Goal: Task Accomplishment & Management: Complete application form

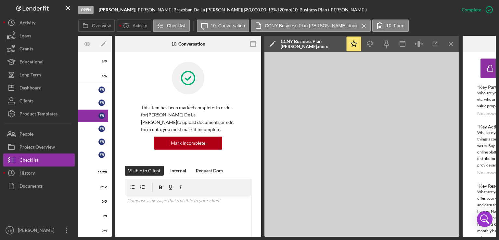
scroll to position [195, 0]
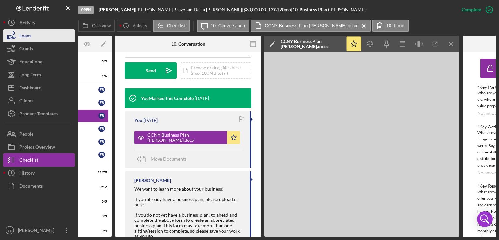
click at [16, 39] on icon "button" at bounding box center [11, 36] width 16 height 16
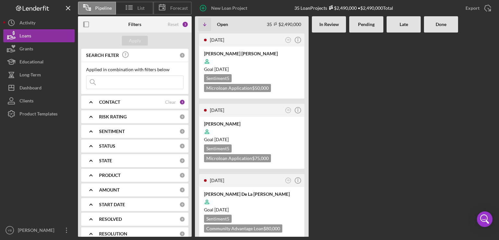
click at [360, 131] on div at bounding box center [366, 134] width 34 height 204
click at [276, 69] on div "Goal [DATE]" at bounding box center [251, 69] width 95 height 6
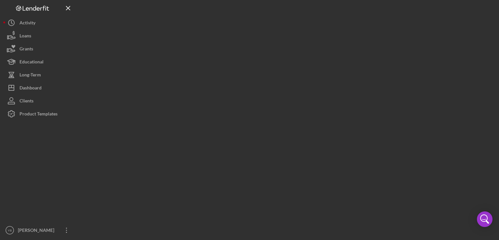
click at [276, 69] on div at bounding box center [286, 118] width 417 height 236
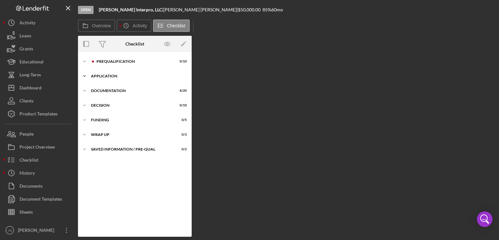
click at [104, 74] on div "Icon/Expander Application 2 / 6" at bounding box center [135, 75] width 114 height 13
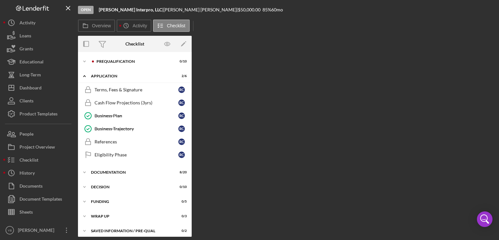
scroll to position [3, 0]
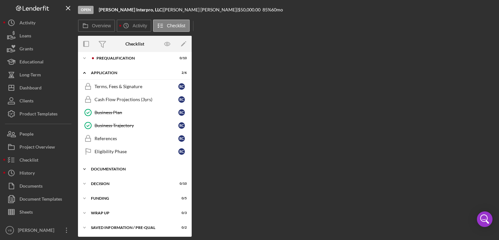
click at [124, 169] on div "Documentation" at bounding box center [137, 169] width 93 height 4
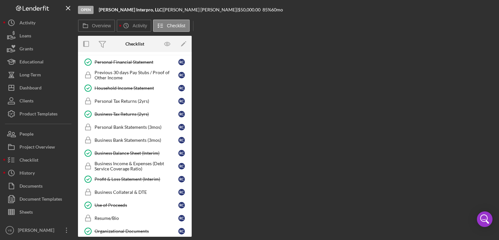
scroll to position [136, 0]
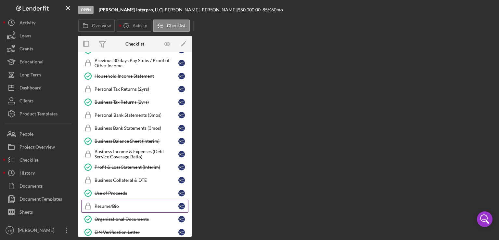
click at [108, 204] on div "Resume/Bio" at bounding box center [136, 205] width 84 height 5
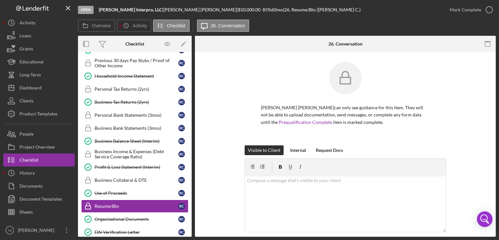
click at [487, 157] on div "[PERSON_NAME] [PERSON_NAME] can only see guidance for this item. They will not …" at bounding box center [345, 216] width 301 height 328
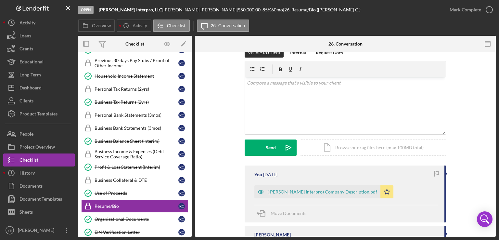
scroll to position [100, 0]
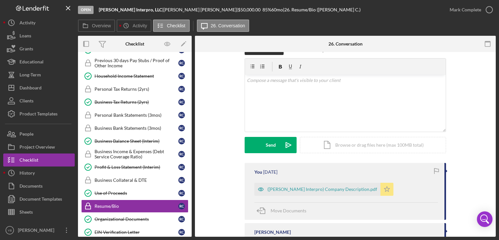
click at [380, 189] on icon "Icon/Star" at bounding box center [386, 188] width 13 height 13
click at [337, 142] on div "Icon/Document Browse or drag files here (max 100MB total) Tap to choose files o…" at bounding box center [373, 145] width 146 height 16
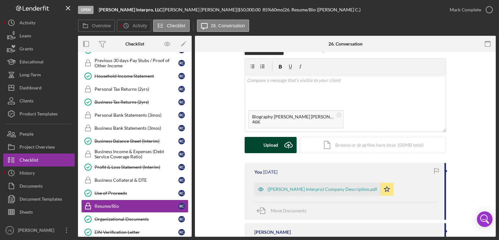
click at [265, 149] on div "Upload" at bounding box center [270, 145] width 15 height 16
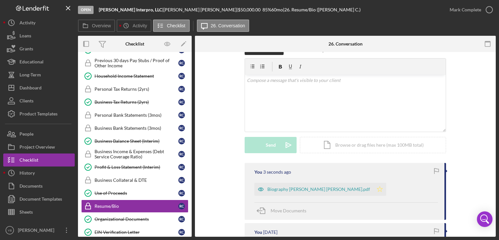
click at [377, 188] on polygon "button" at bounding box center [380, 188] width 6 height 5
